Goal: Information Seeking & Learning: Learn about a topic

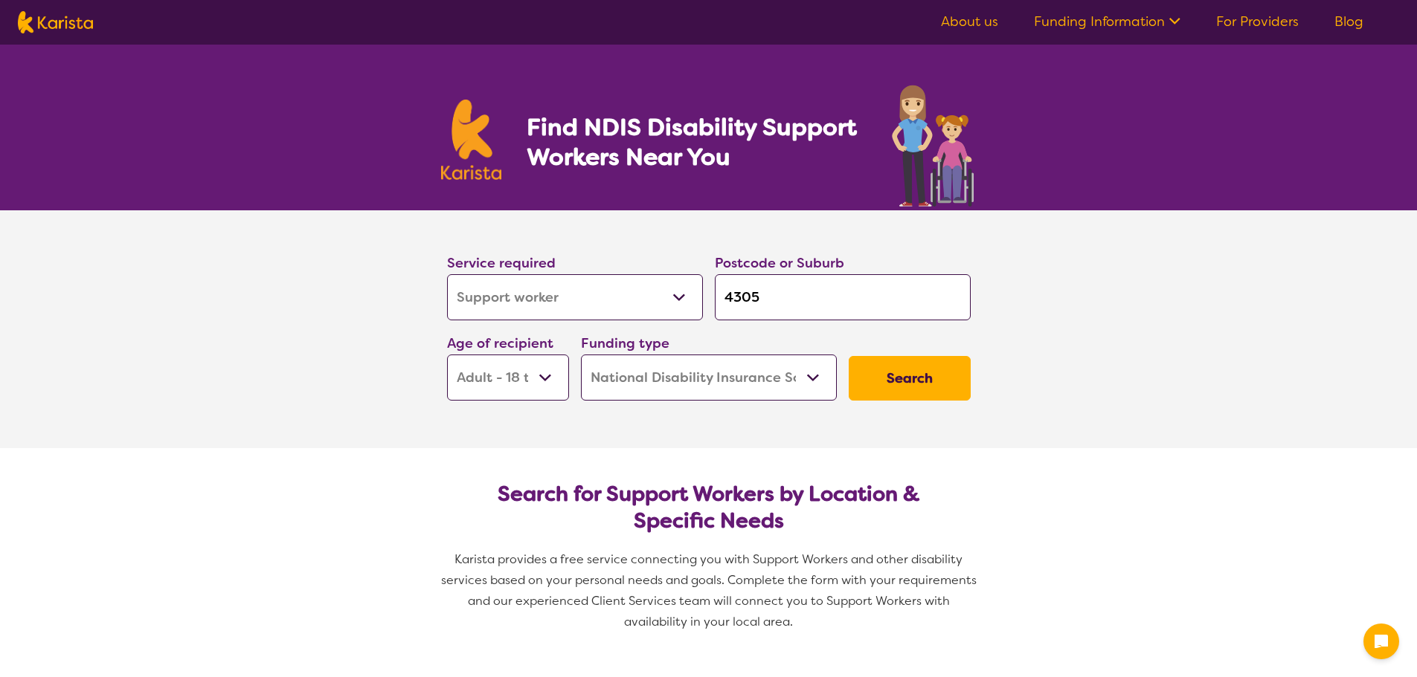
select select "Support worker"
select select "AD"
select select "NDIS"
select select "Support worker"
select select "AD"
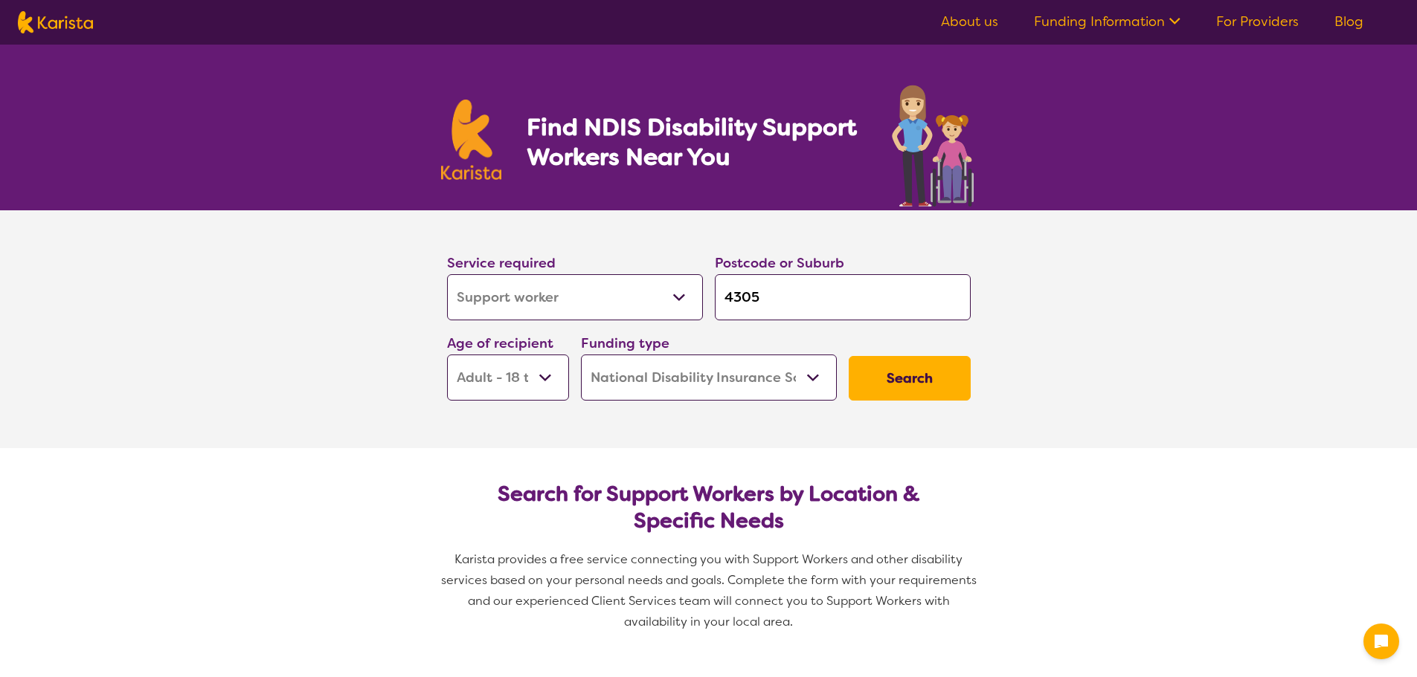
select select "NDIS"
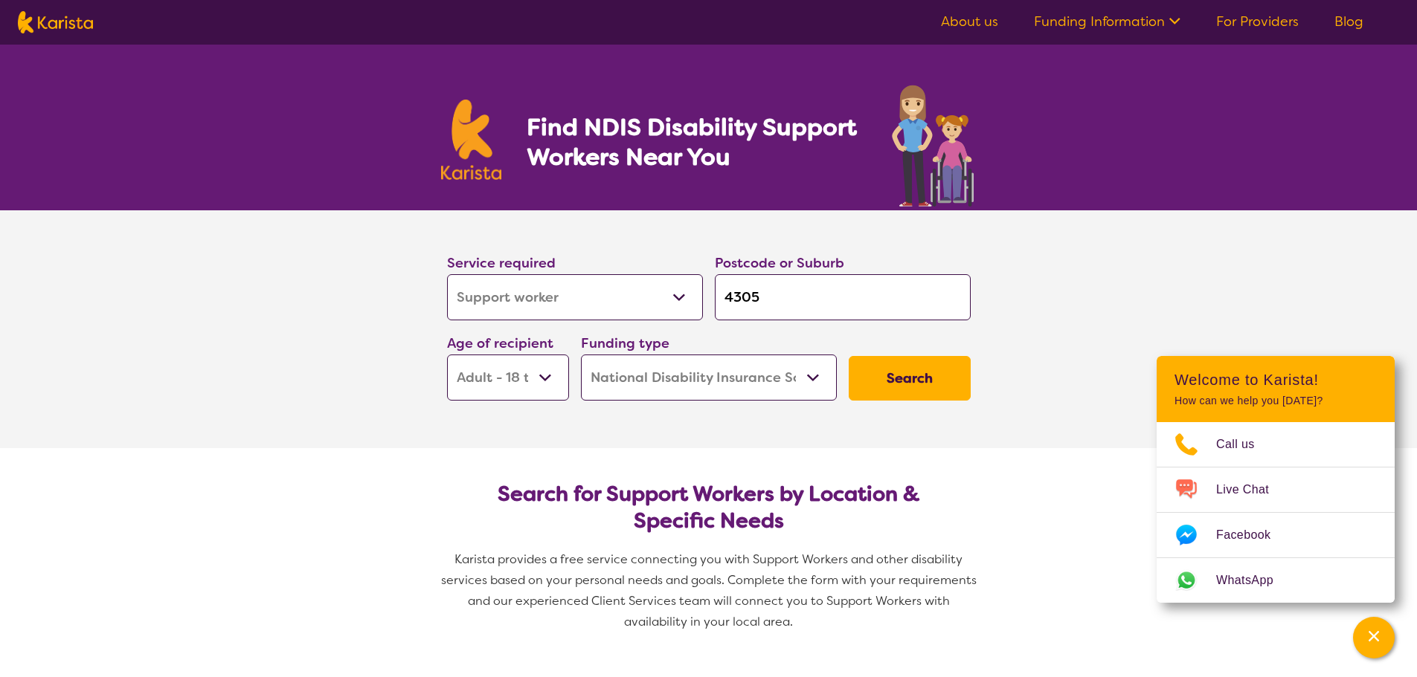
click at [773, 297] on input "4305" at bounding box center [843, 297] width 256 height 46
drag, startPoint x: 774, startPoint y: 300, endPoint x: 697, endPoint y: 300, distance: 77.3
click at [699, 300] on div "Service required Allied Health Assistant Assessment ([MEDICAL_DATA] or [MEDICAL…" at bounding box center [708, 326] width 535 height 161
click at [907, 381] on button "Search" at bounding box center [909, 378] width 122 height 45
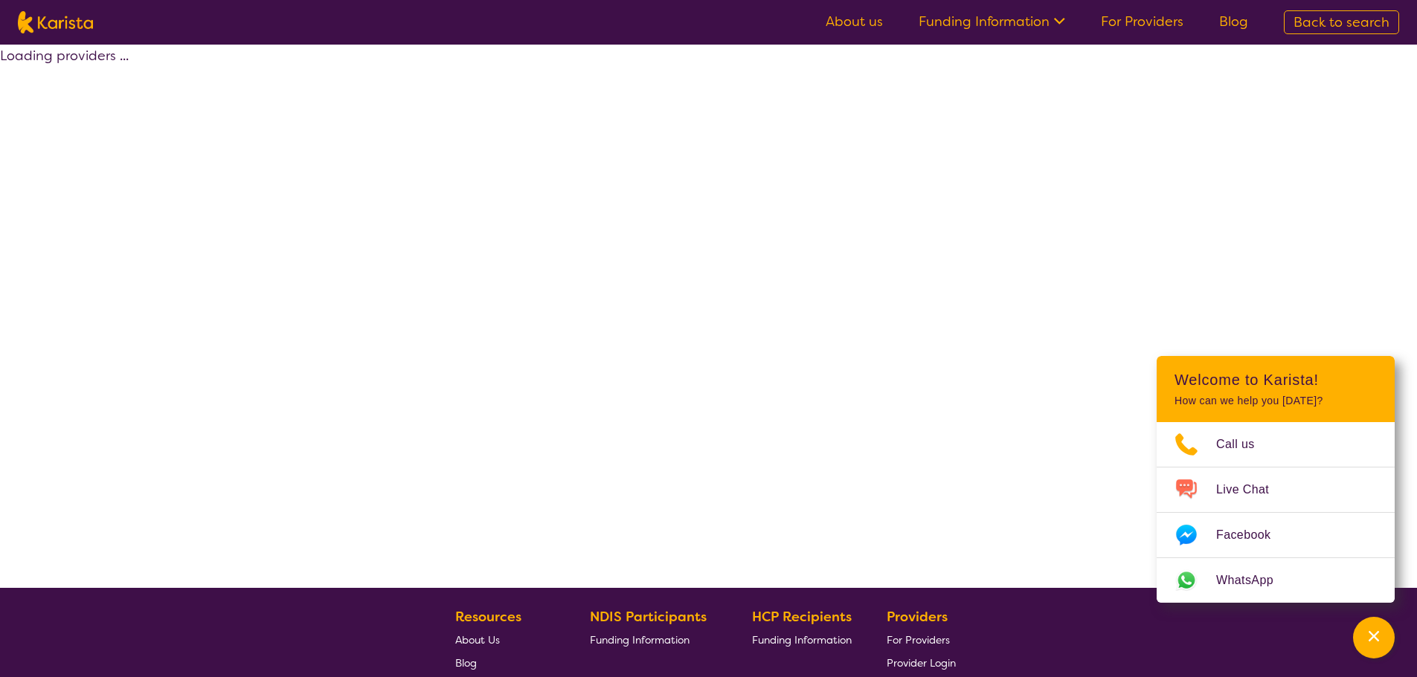
select select "Support worker"
select select "AD"
select select "NDIS"
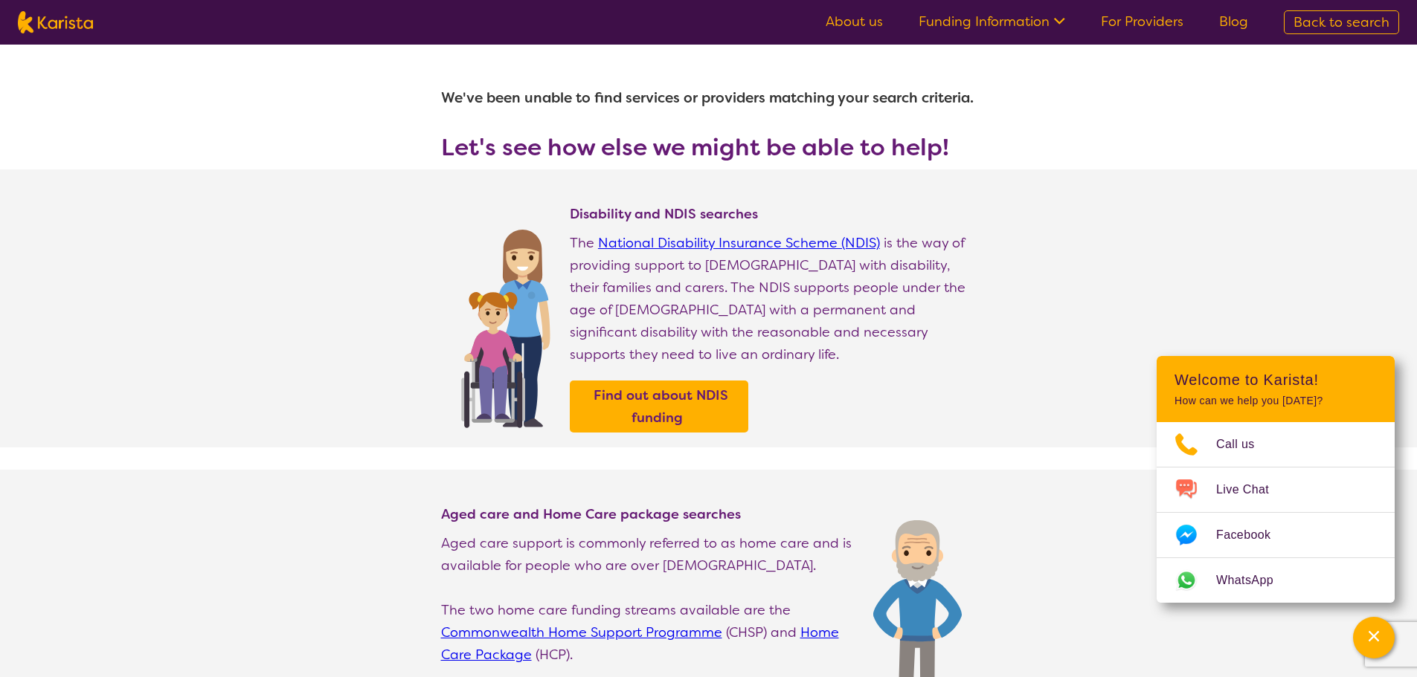
select select "Support worker"
select select "AD"
select select "NDIS"
select select "Support worker"
select select "AD"
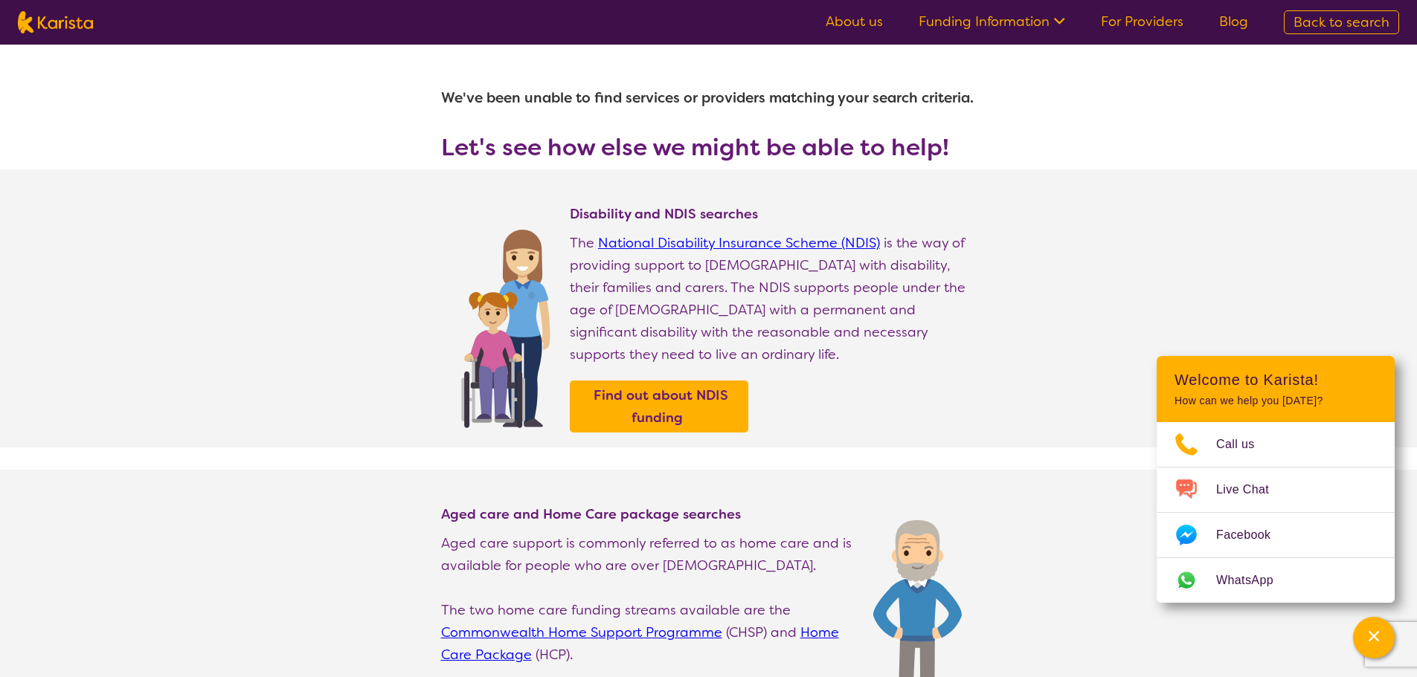
select select "NDIS"
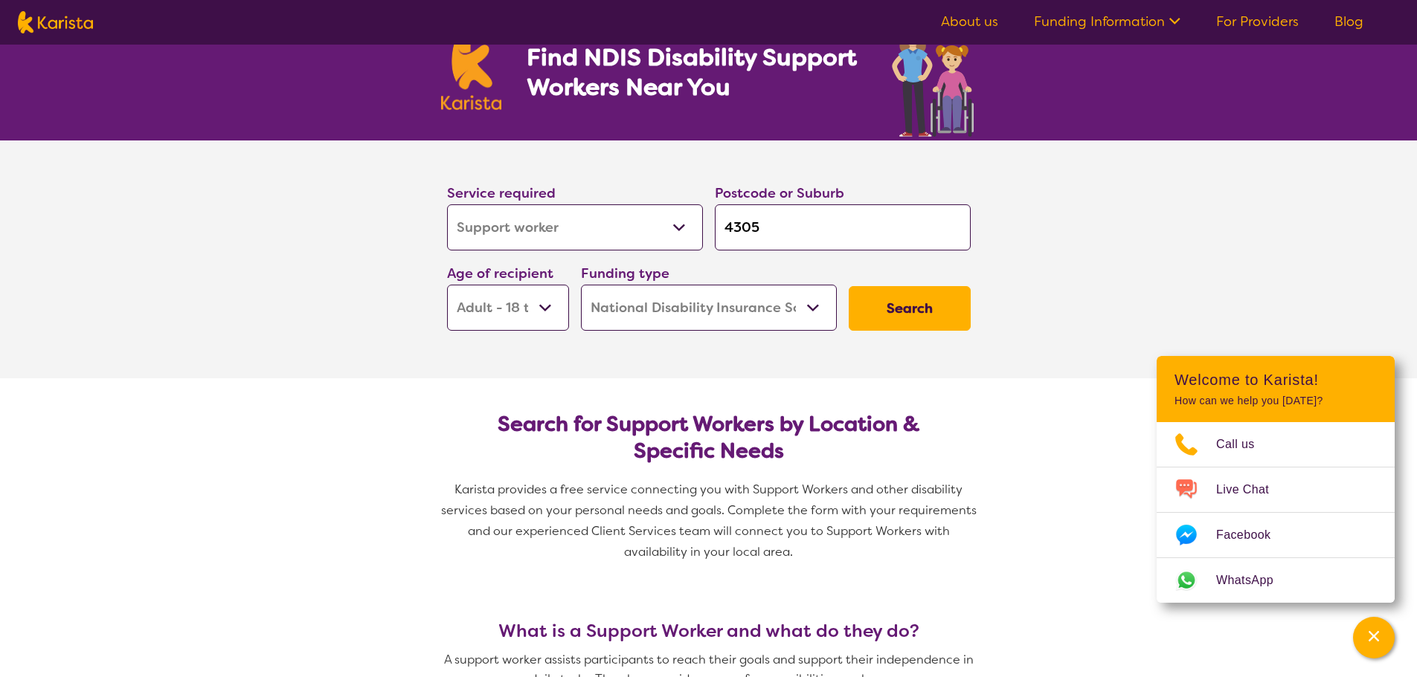
scroll to position [74, 0]
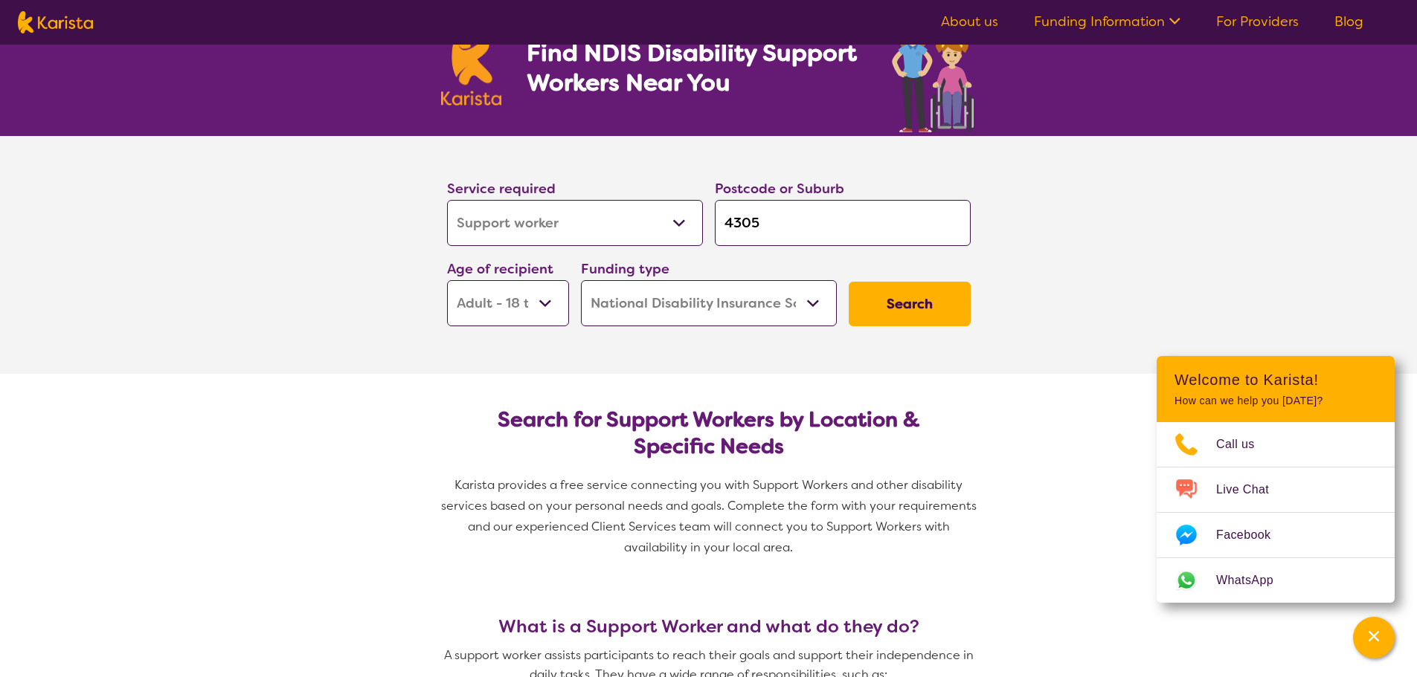
click at [538, 293] on select "Early Childhood - 0 to 9 Child - 10 to 11 Adolescent - 12 to 17 Adult - 18 to 6…" at bounding box center [508, 303] width 122 height 46
click at [549, 300] on select "Early Childhood - 0 to 9 Child - 10 to 11 Adolescent - 12 to 17 Adult - 18 to 6…" at bounding box center [508, 303] width 122 height 46
click at [950, 312] on button "Search" at bounding box center [909, 304] width 122 height 45
select select "Support worker"
select select "AD"
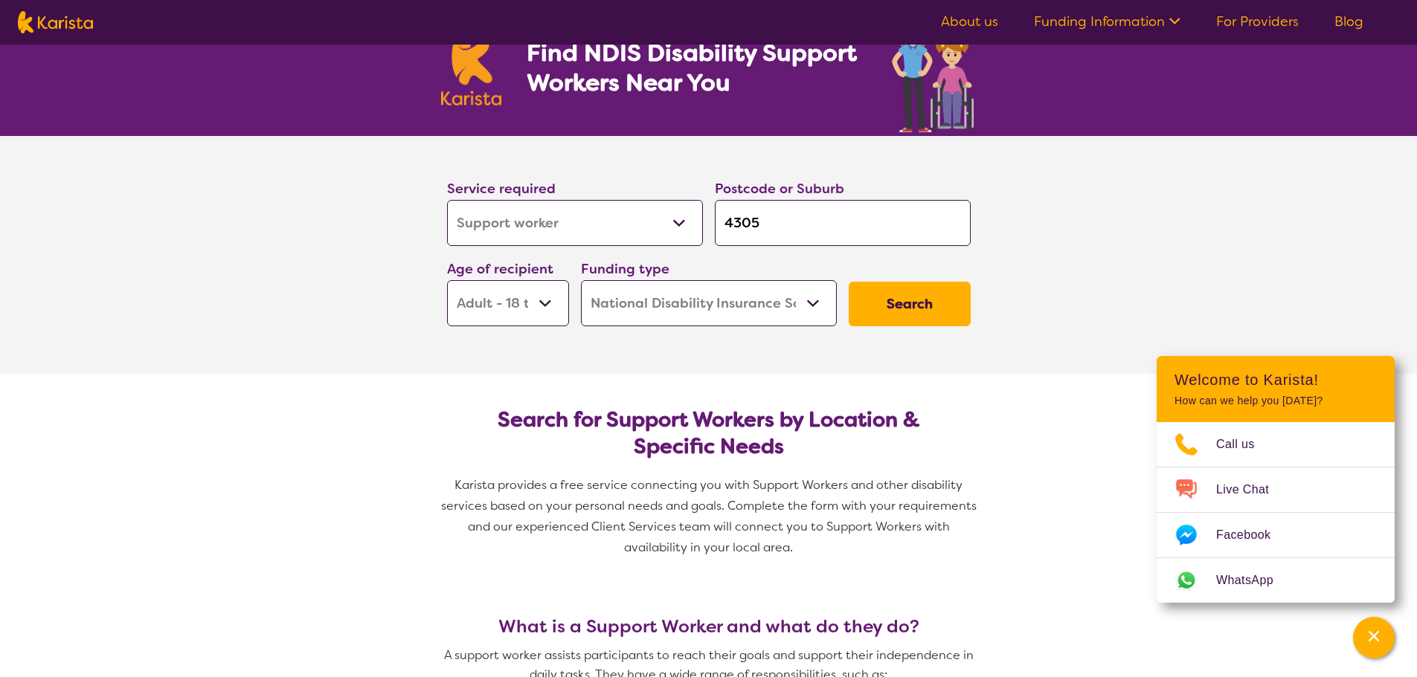
select select "NDIS"
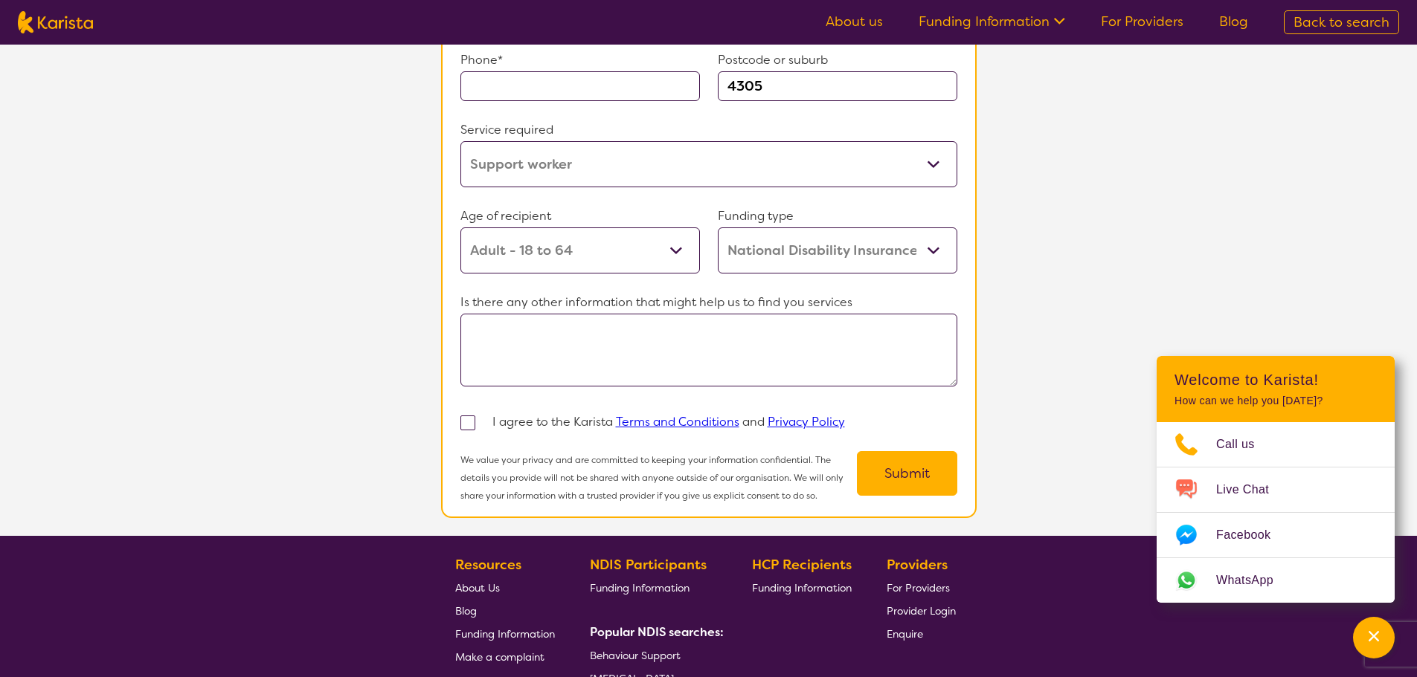
scroll to position [1413, 0]
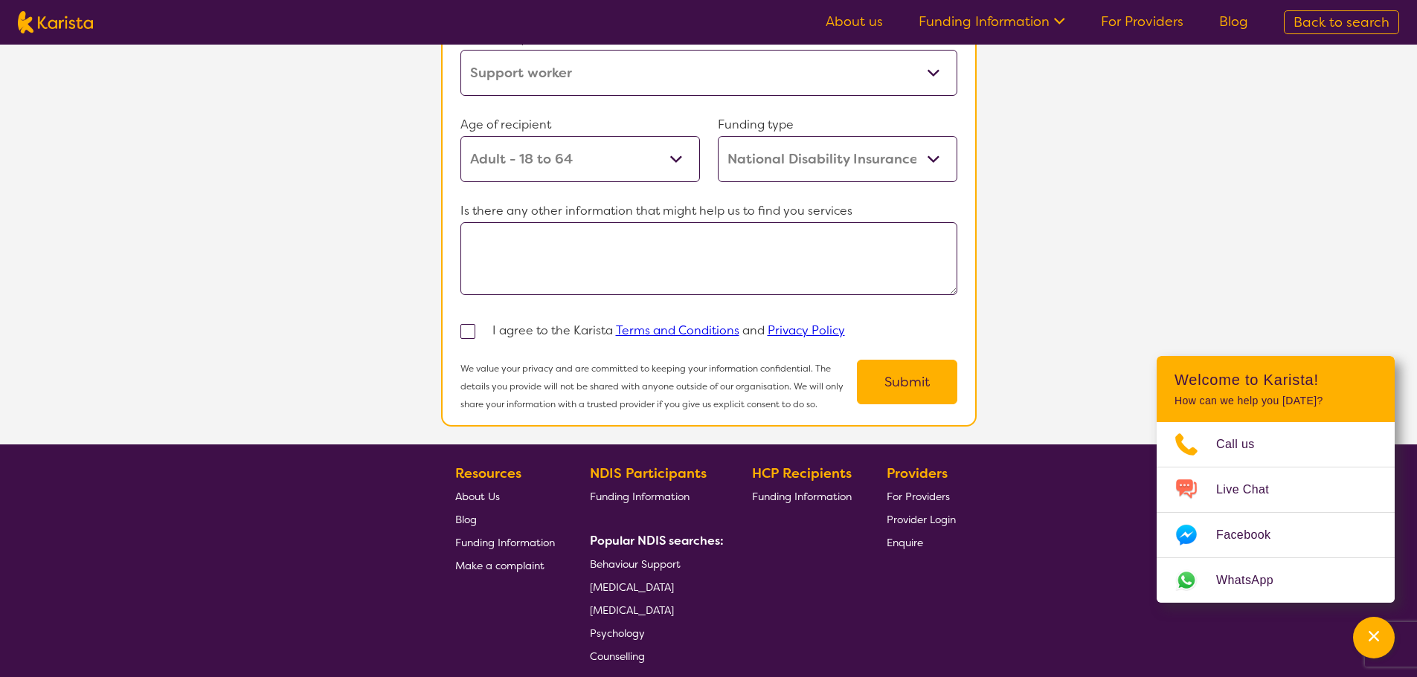
scroll to position [74, 0]
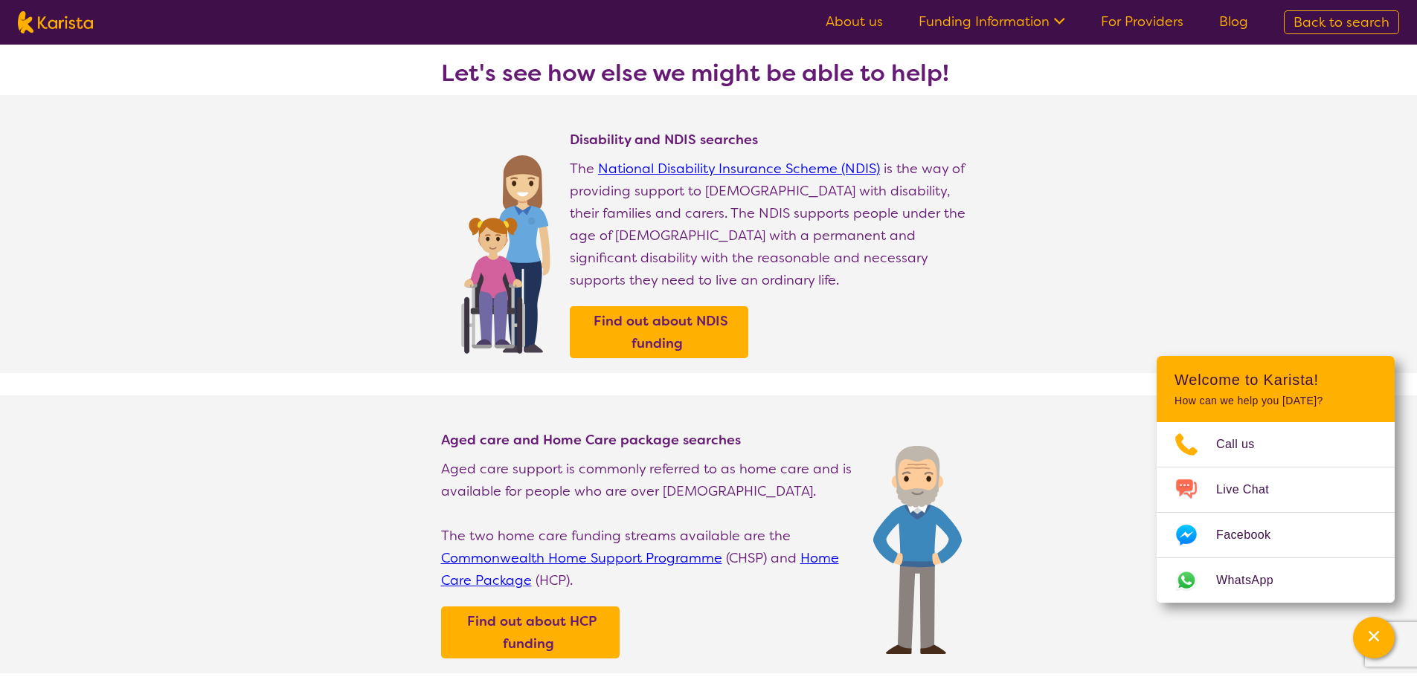
select select "Support worker"
select select "AD"
select select "NDIS"
select select "Support worker"
select select "AD"
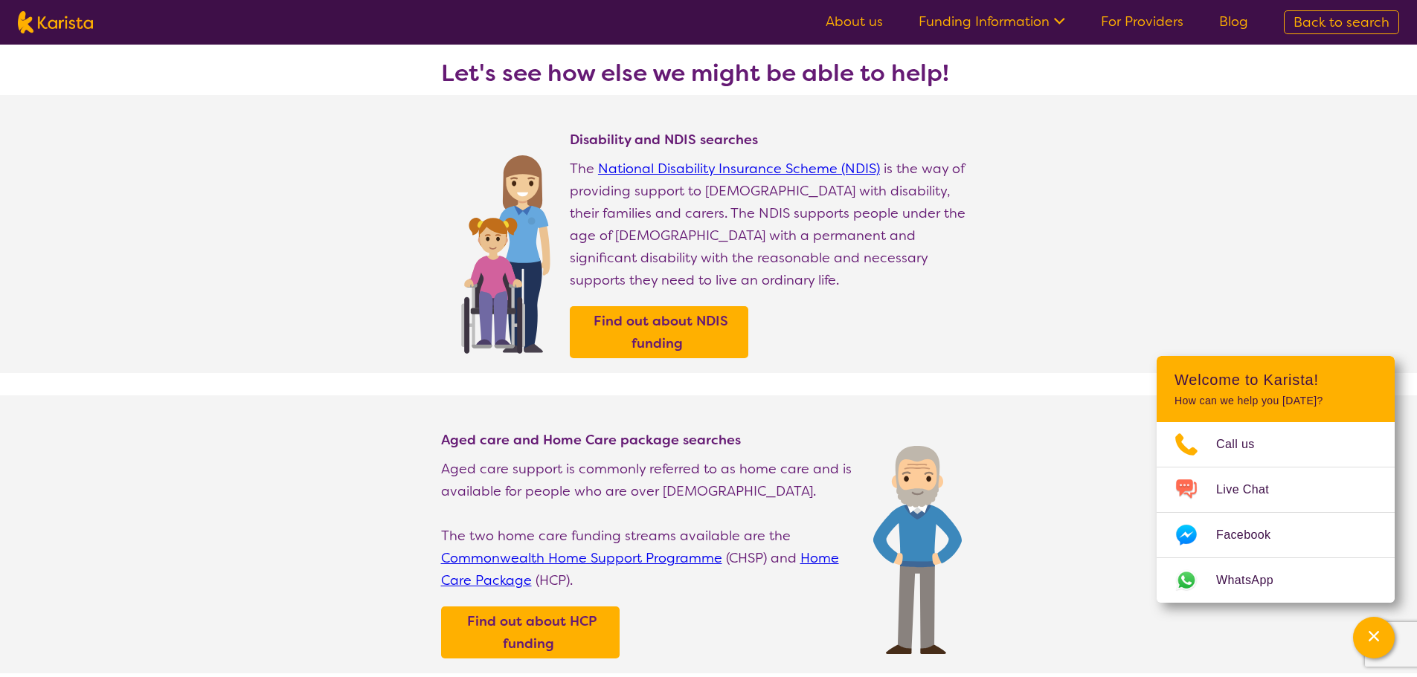
select select "NDIS"
